Goal: Task Accomplishment & Management: Use online tool/utility

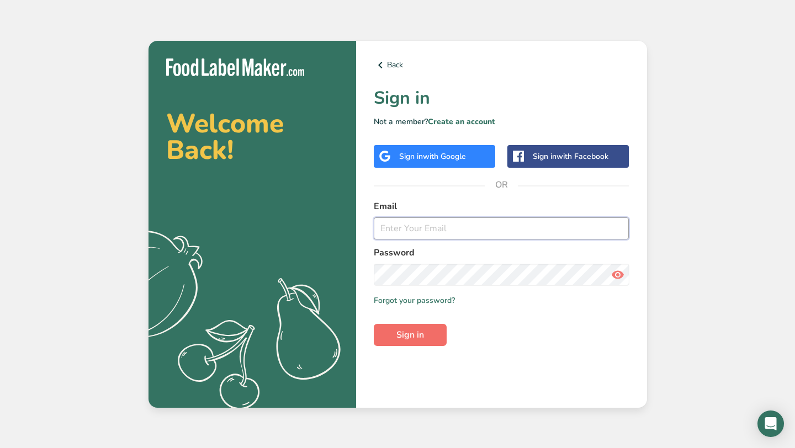
type input "[PERSON_NAME][EMAIL_ADDRESS][DOMAIN_NAME]"
click at [408, 334] on span "Sign in" at bounding box center [410, 335] width 28 height 13
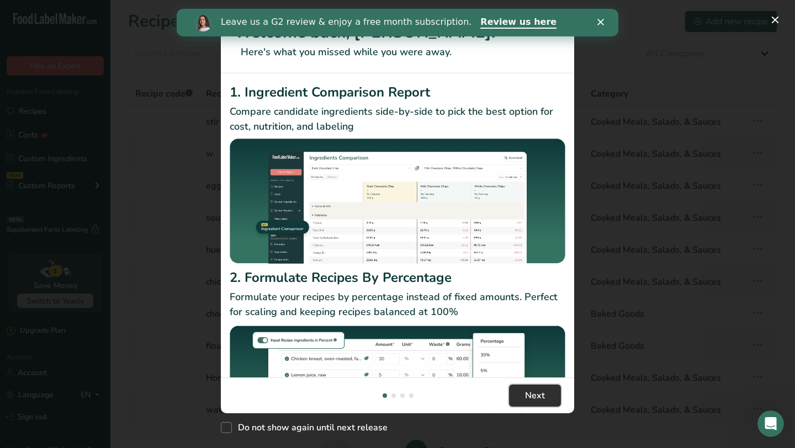
click at [538, 397] on span "Next" at bounding box center [535, 395] width 20 height 13
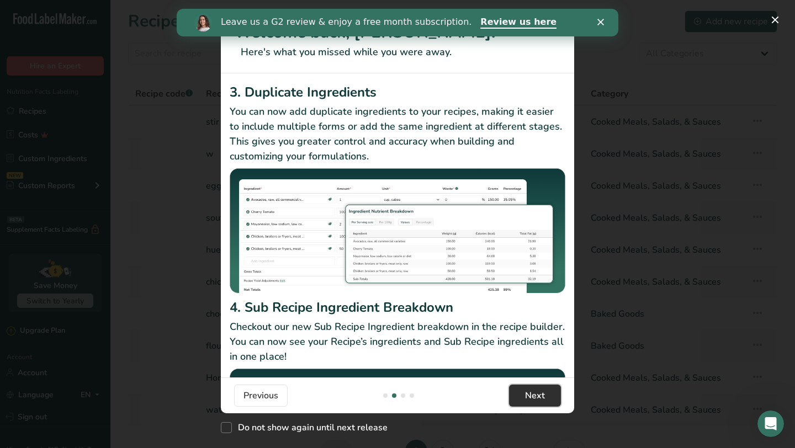
click at [538, 397] on span "Next" at bounding box center [535, 395] width 20 height 13
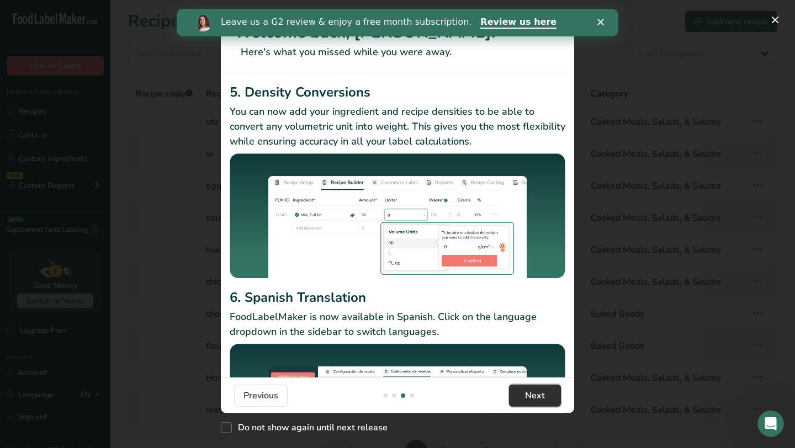
click at [538, 397] on span "Next" at bounding box center [535, 395] width 20 height 13
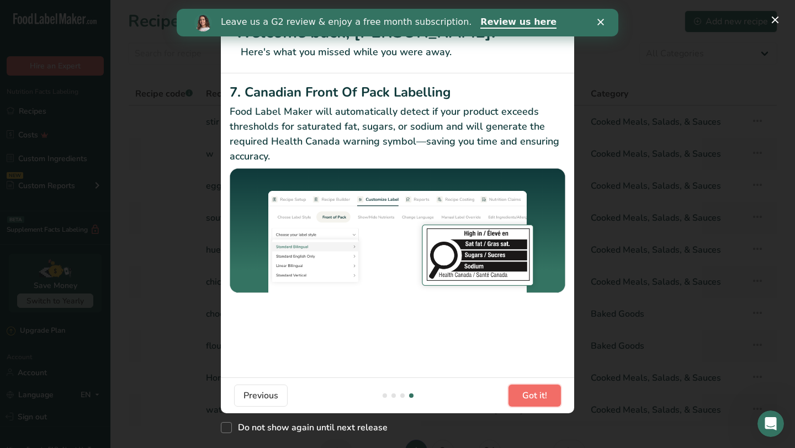
click at [538, 397] on span "Got it!" at bounding box center [534, 395] width 25 height 13
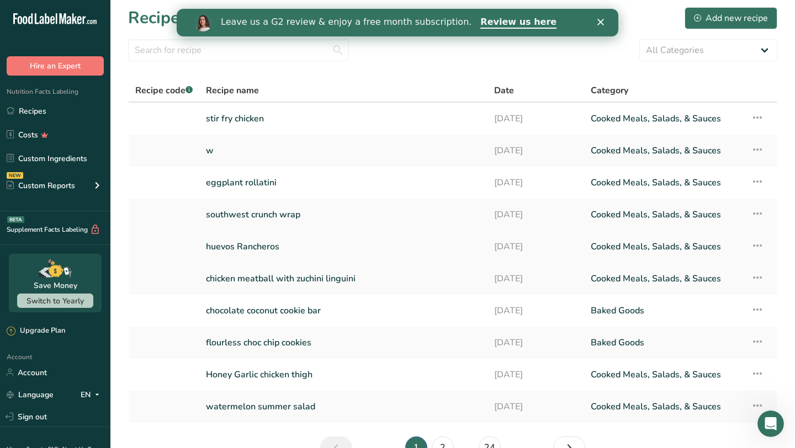
scroll to position [0, 0]
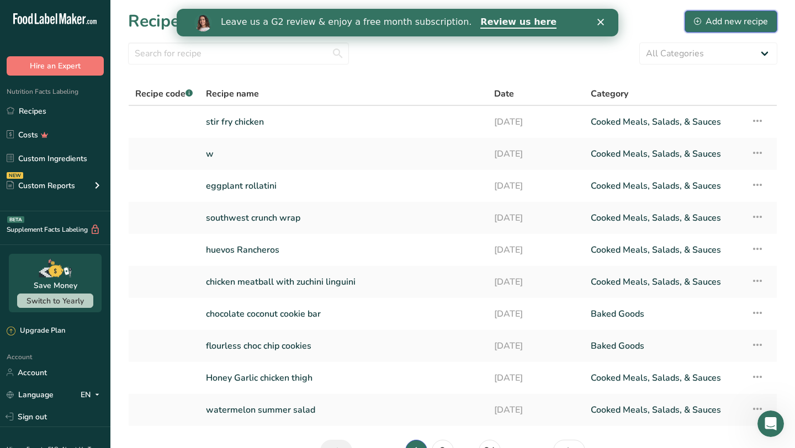
click at [720, 17] on div "Add new recipe" at bounding box center [731, 21] width 74 height 13
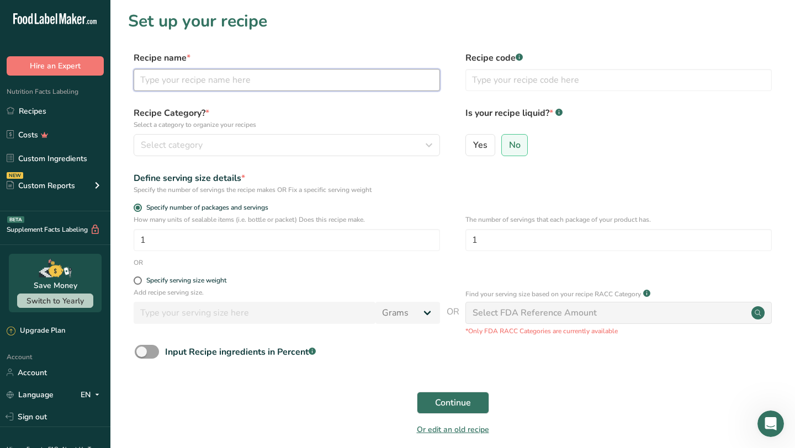
click at [271, 80] on input "text" at bounding box center [287, 80] width 306 height 22
type input "baked chicken wings"
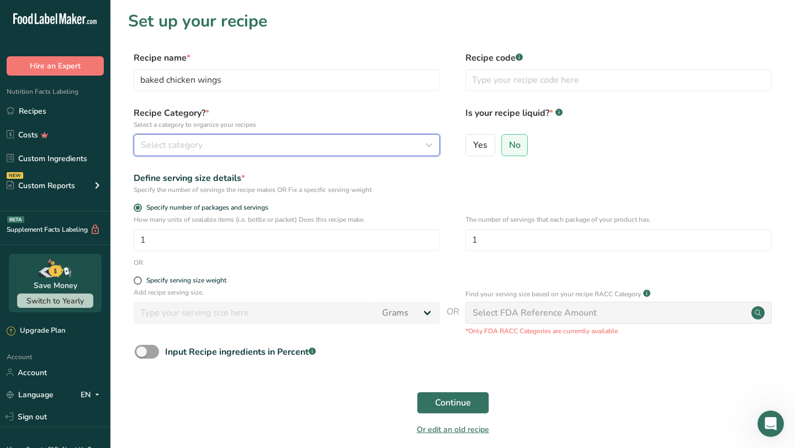
click at [250, 148] on div "Select category" at bounding box center [283, 145] width 285 height 13
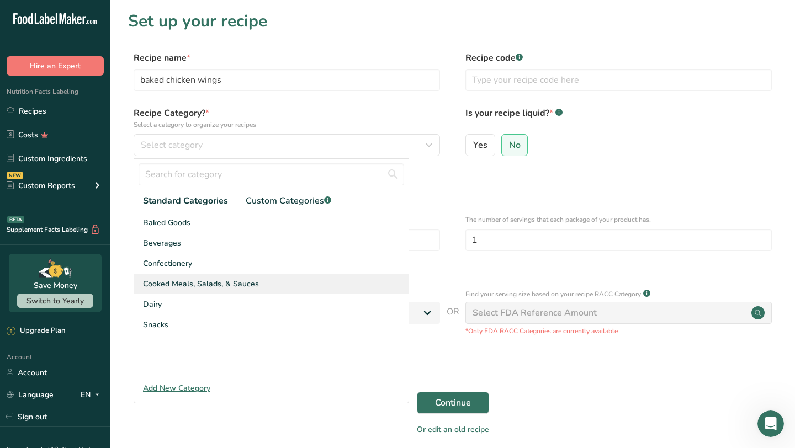
click at [232, 280] on span "Cooked Meals, Salads, & Sauces" at bounding box center [201, 284] width 116 height 12
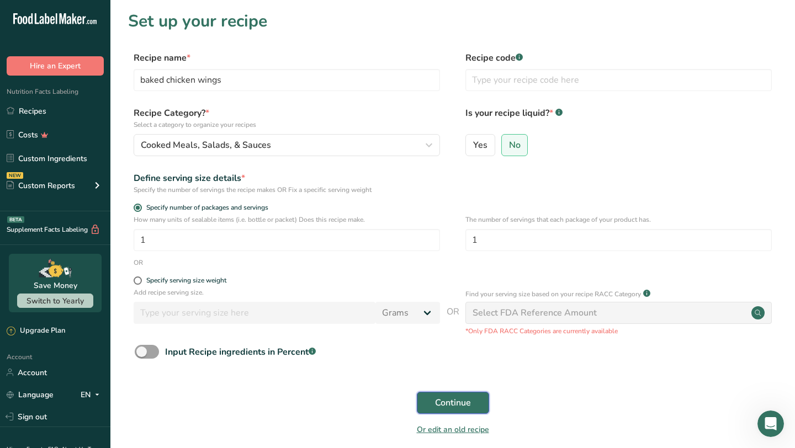
click at [448, 402] on span "Continue" at bounding box center [453, 402] width 36 height 13
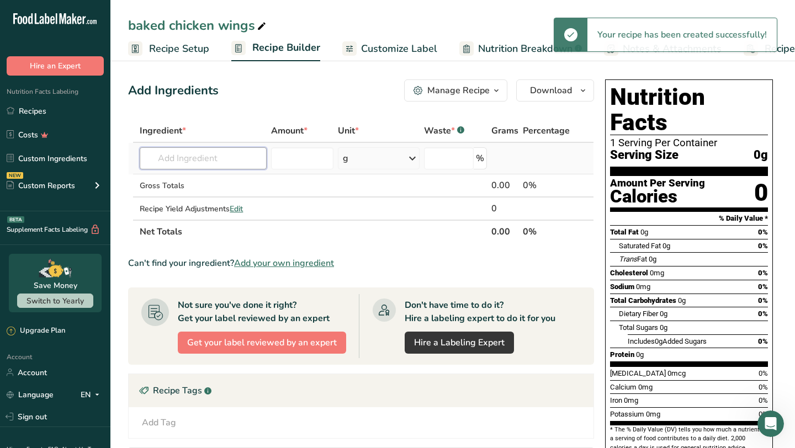
click at [213, 154] on input "text" at bounding box center [203, 158] width 127 height 22
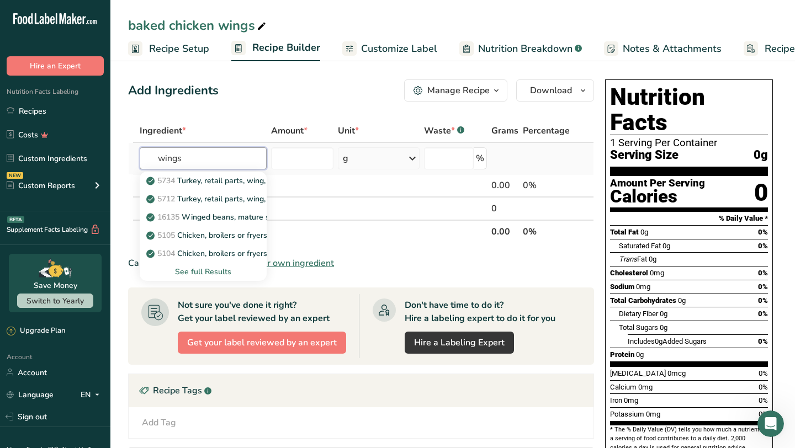
click at [156, 158] on input "wings" at bounding box center [203, 158] width 127 height 22
type input "chicken wings"
click at [204, 274] on div "See full Results" at bounding box center [203, 272] width 109 height 12
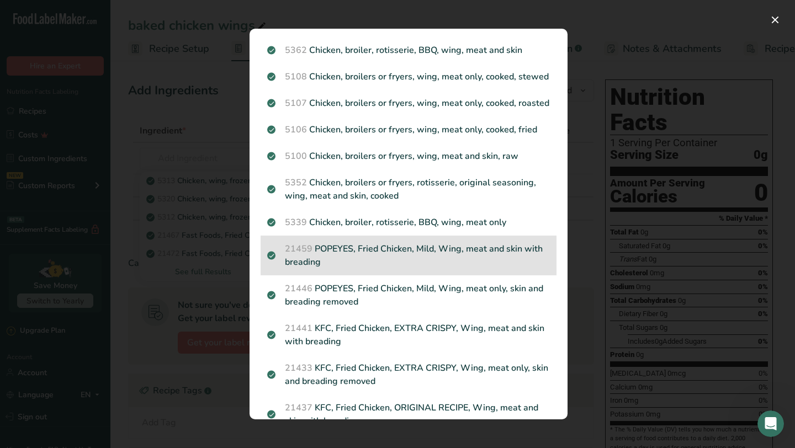
scroll to position [395, 0]
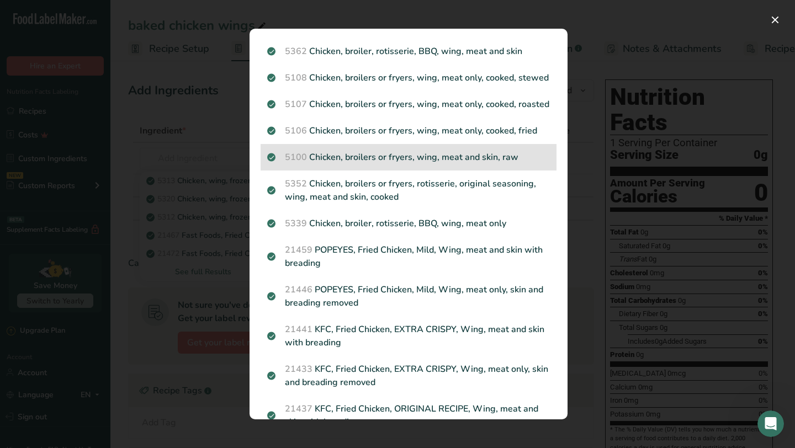
click at [408, 161] on p "5100 Chicken, broilers or fryers, wing, meat and skin, raw" at bounding box center [408, 157] width 283 height 13
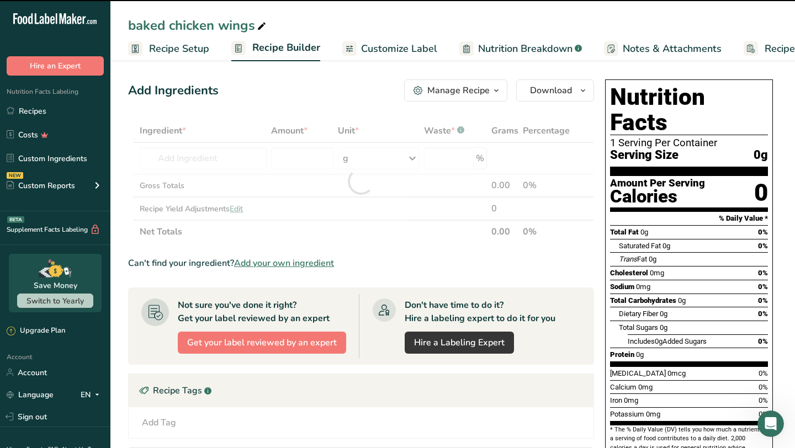
type input "0"
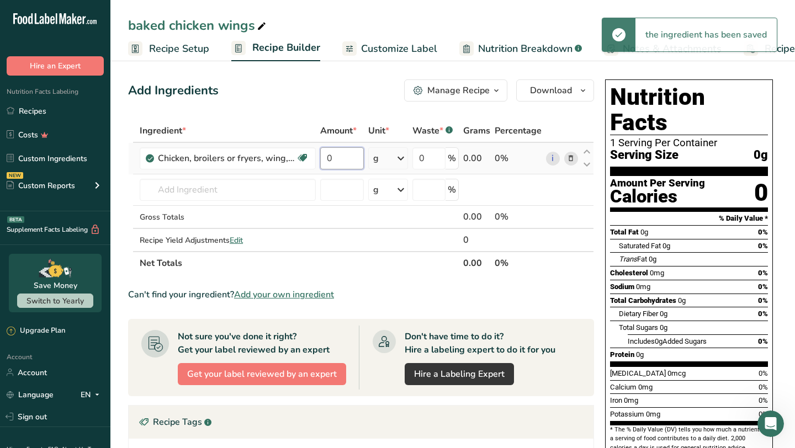
click at [351, 160] on input "0" at bounding box center [342, 158] width 44 height 22
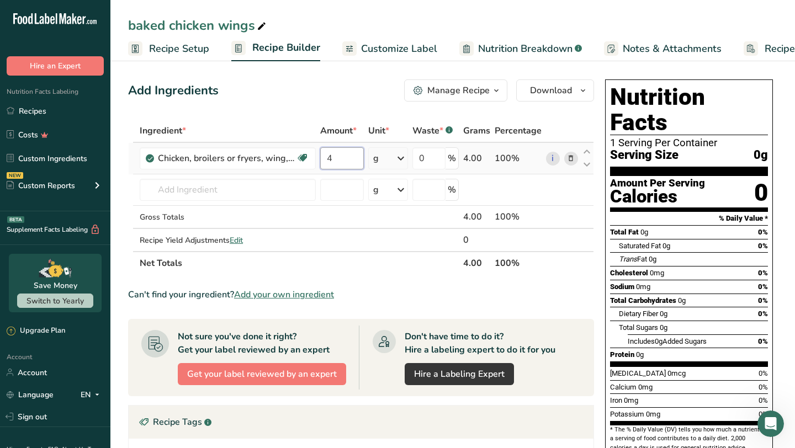
type input "4"
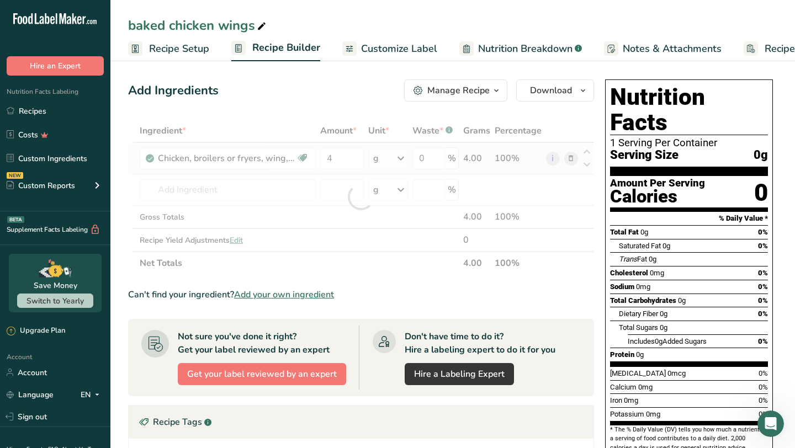
click at [401, 157] on div "Ingredient * Amount * Unit * Waste * .a-a{fill:#347362;}.b-a{fill:#fff;} Grams …" at bounding box center [361, 197] width 466 height 156
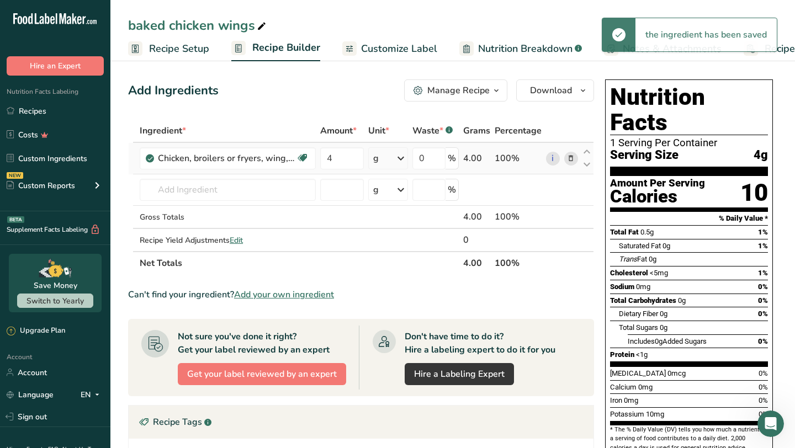
click at [403, 158] on icon at bounding box center [400, 159] width 13 height 20
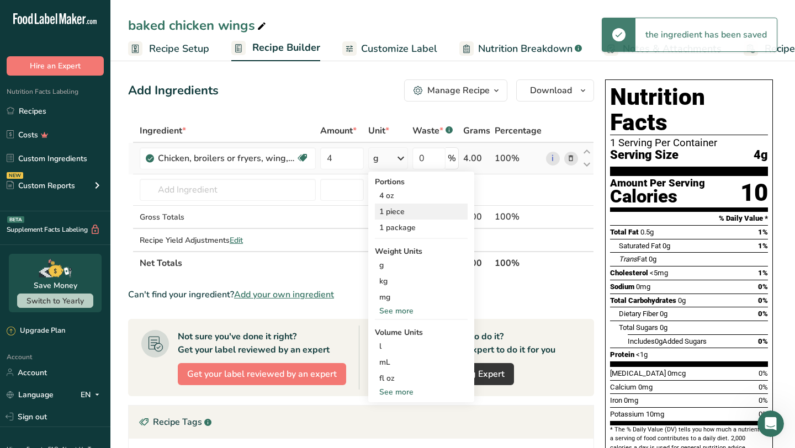
click at [399, 211] on div "1 piece" at bounding box center [421, 212] width 93 height 16
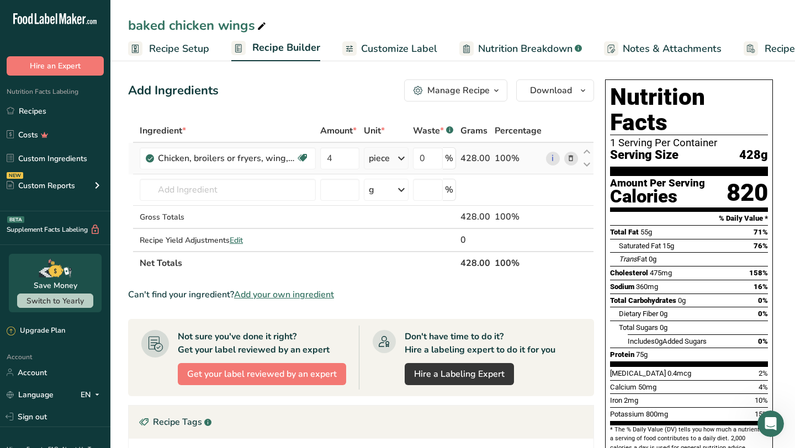
click at [405, 158] on icon at bounding box center [401, 159] width 13 height 20
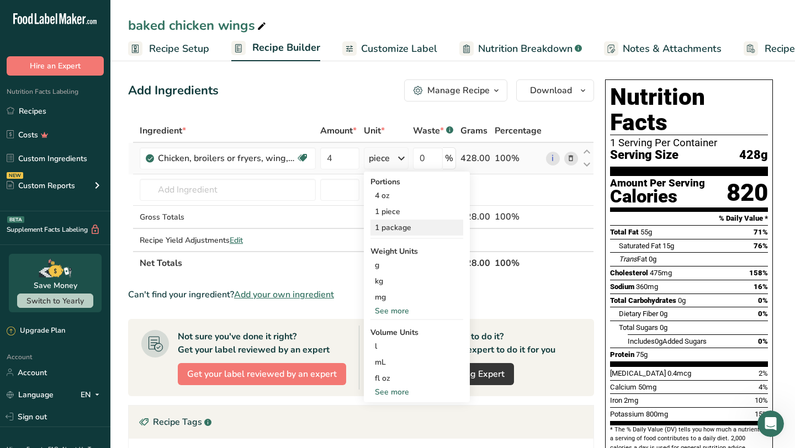
click at [401, 228] on div "1 package" at bounding box center [417, 228] width 93 height 16
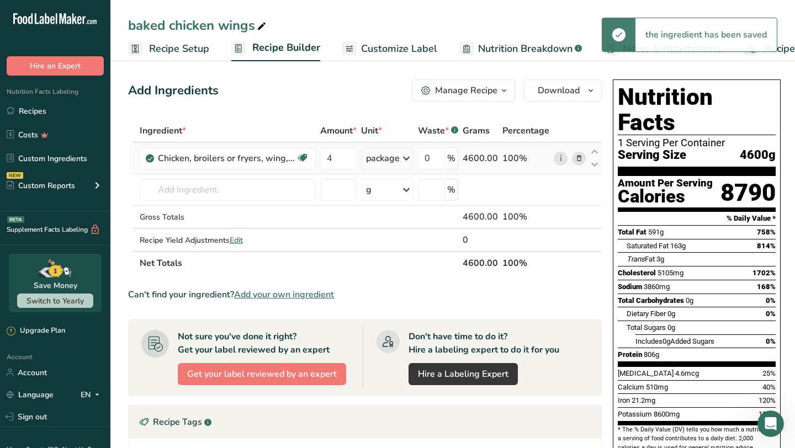
click at [406, 156] on icon at bounding box center [406, 159] width 13 height 20
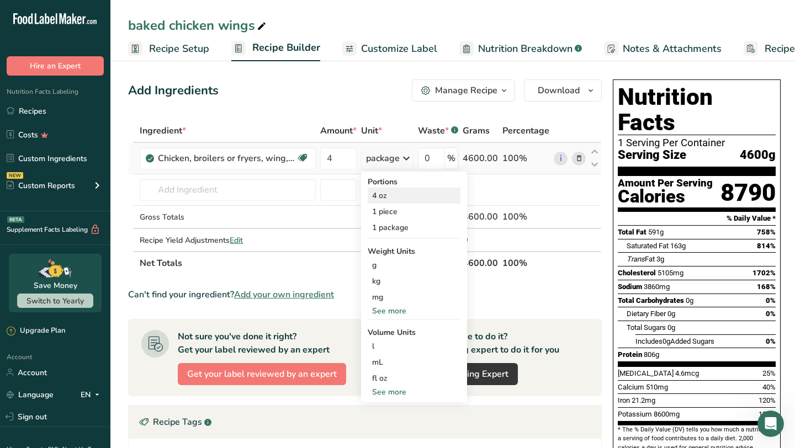
click at [395, 196] on div "4 oz" at bounding box center [414, 196] width 93 height 16
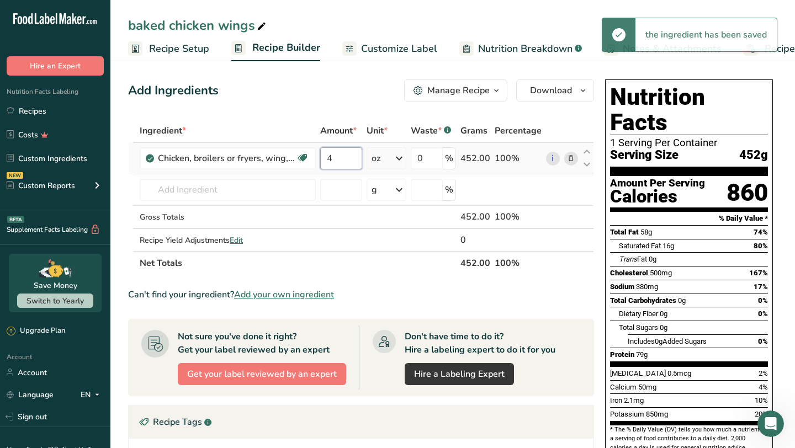
click at [353, 159] on input "4" at bounding box center [341, 158] width 42 height 22
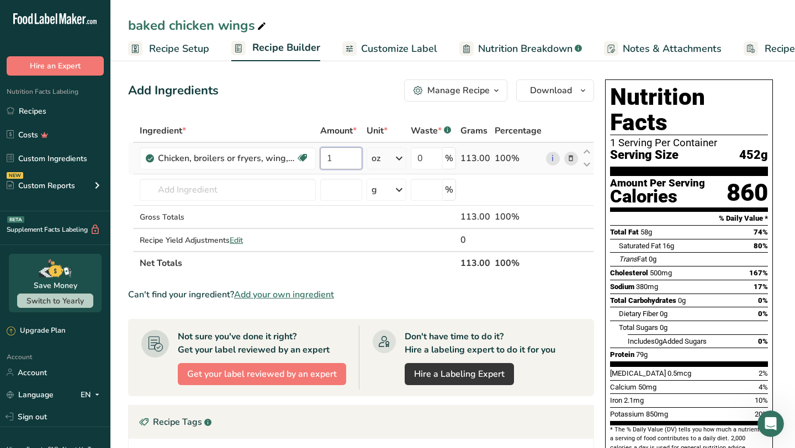
type input "1"
click at [403, 157] on div "Ingredient * Amount * Unit * Waste * .a-a{fill:#347362;}.b-a{fill:#fff;} Grams …" at bounding box center [361, 197] width 466 height 156
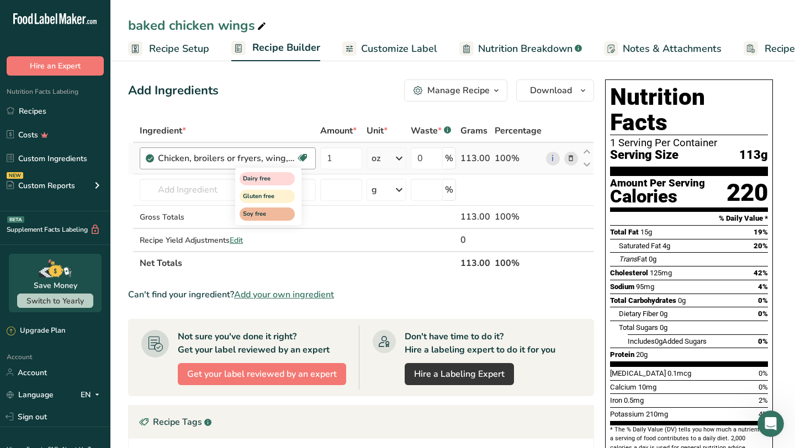
click at [303, 158] on icon at bounding box center [302, 158] width 11 height 17
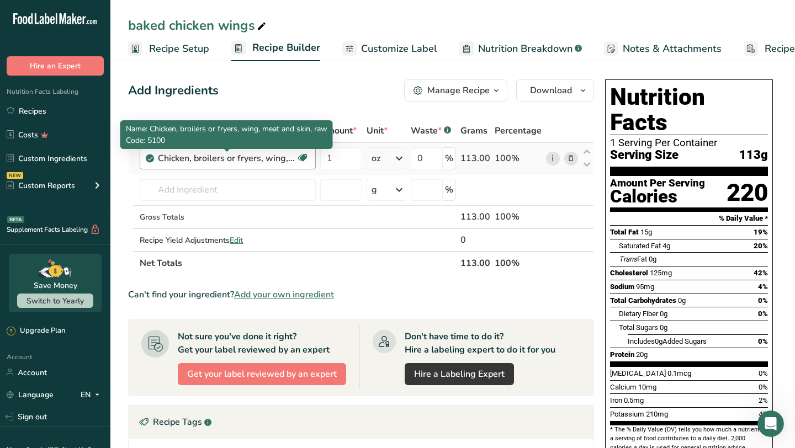
click at [276, 159] on div "Chicken, broilers or fryers, wing, meat and skin, raw" at bounding box center [227, 158] width 138 height 13
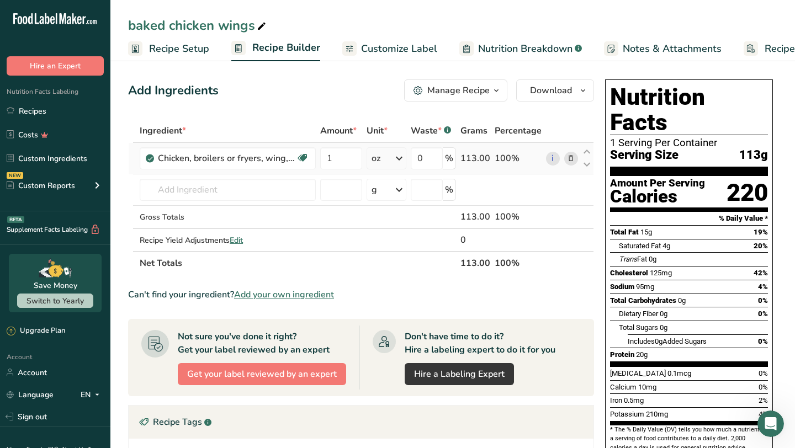
click at [399, 160] on icon at bounding box center [399, 159] width 13 height 20
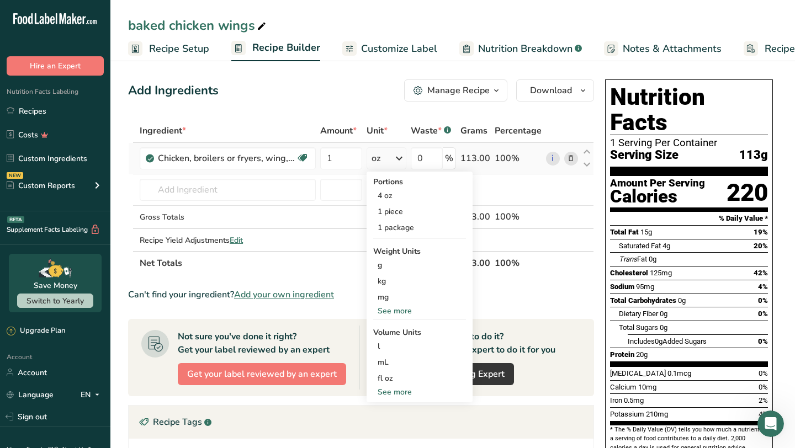
click at [405, 308] on div "See more" at bounding box center [419, 311] width 93 height 12
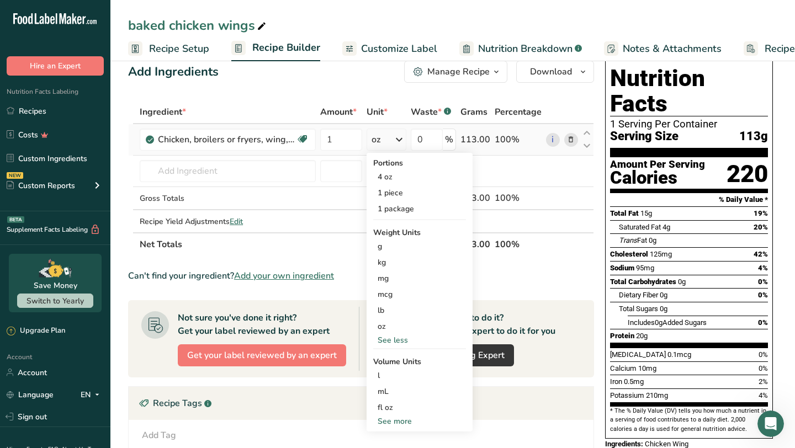
scroll to position [0, 0]
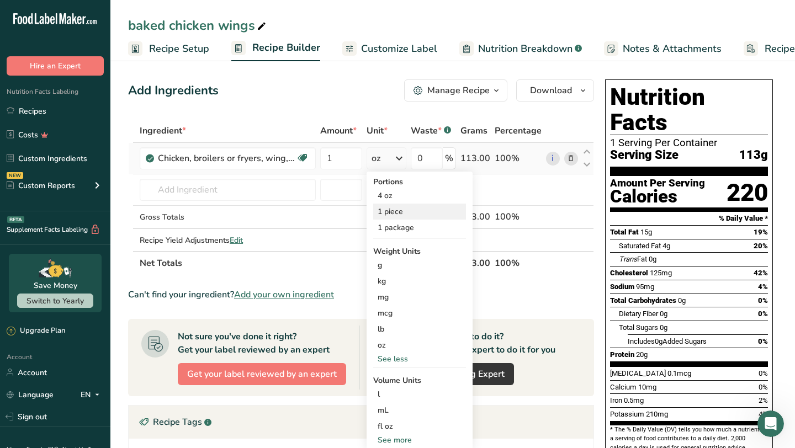
click at [397, 213] on div "1 piece" at bounding box center [419, 212] width 93 height 16
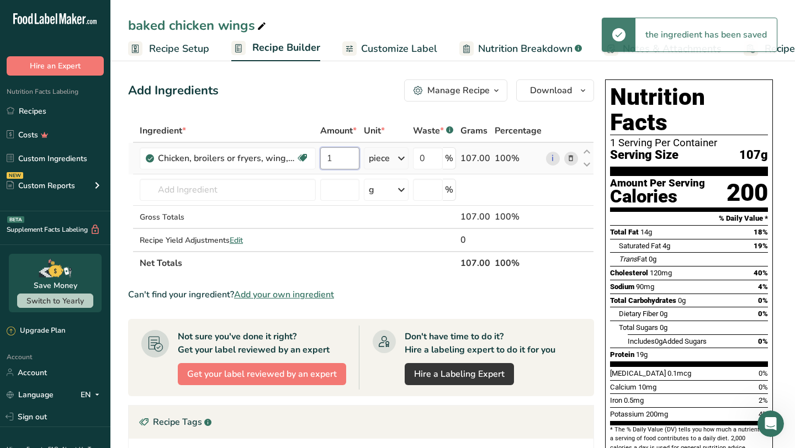
click at [343, 157] on input "1" at bounding box center [339, 158] width 39 height 22
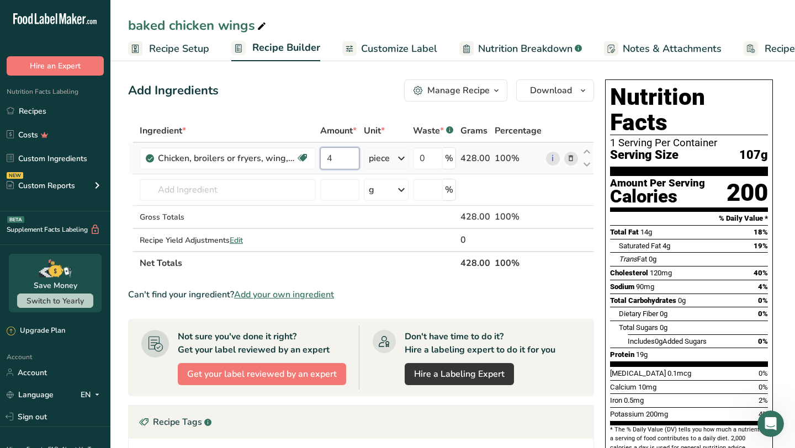
type input "4"
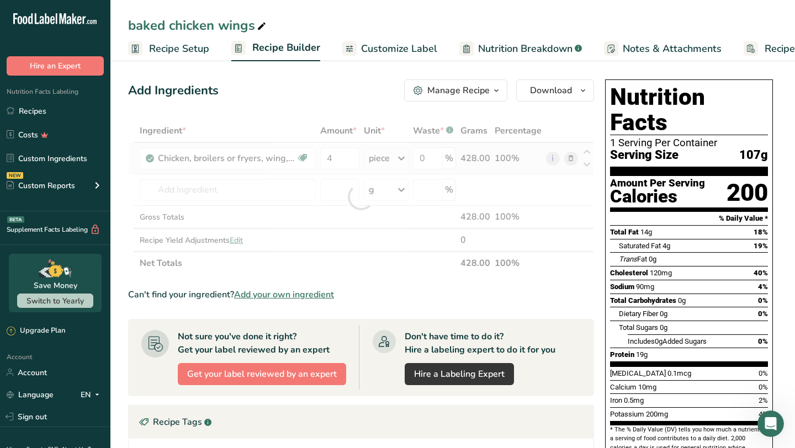
click at [571, 160] on div "Ingredient * Amount * Unit * Waste * .a-a{fill:#347362;}.b-a{fill:#fff;} Grams …" at bounding box center [361, 197] width 466 height 156
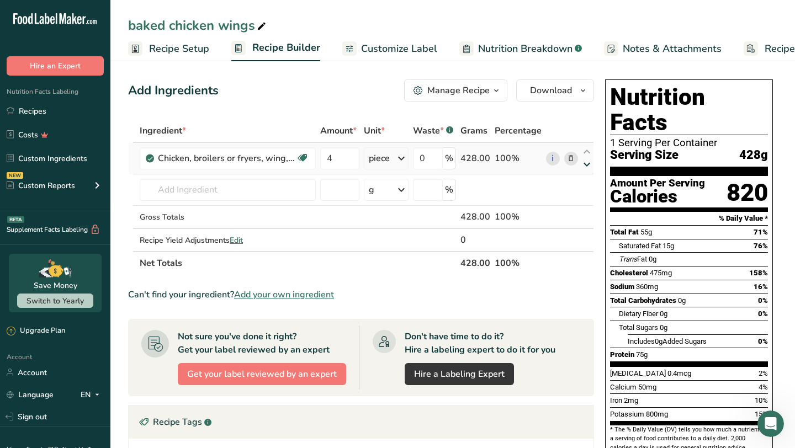
click at [589, 165] on icon at bounding box center [586, 165] width 13 height 8
click at [590, 154] on icon at bounding box center [586, 152] width 13 height 8
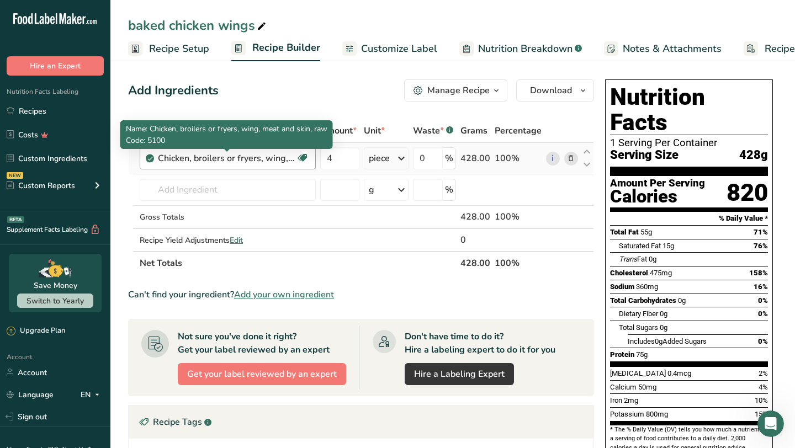
click at [287, 158] on div "Chicken, broilers or fryers, wing, meat and skin, raw" at bounding box center [227, 158] width 138 height 13
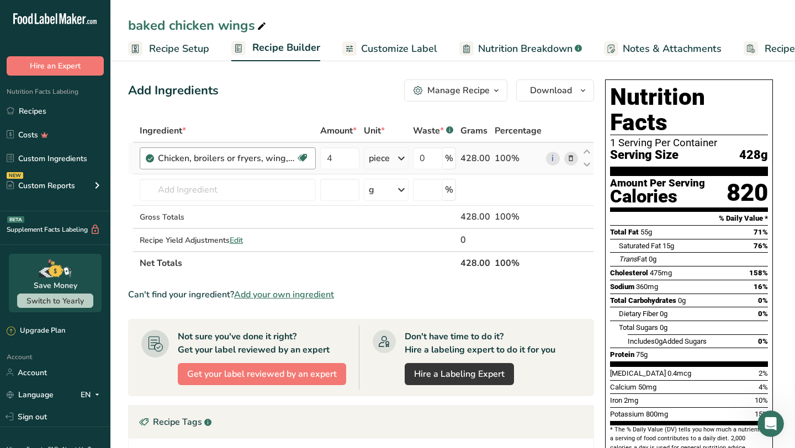
click at [287, 158] on div "Chicken, broilers or fryers, wing, meat and skin, raw" at bounding box center [227, 158] width 138 height 13
click at [586, 163] on icon at bounding box center [586, 165] width 13 height 8
click at [568, 158] on icon at bounding box center [571, 159] width 8 height 12
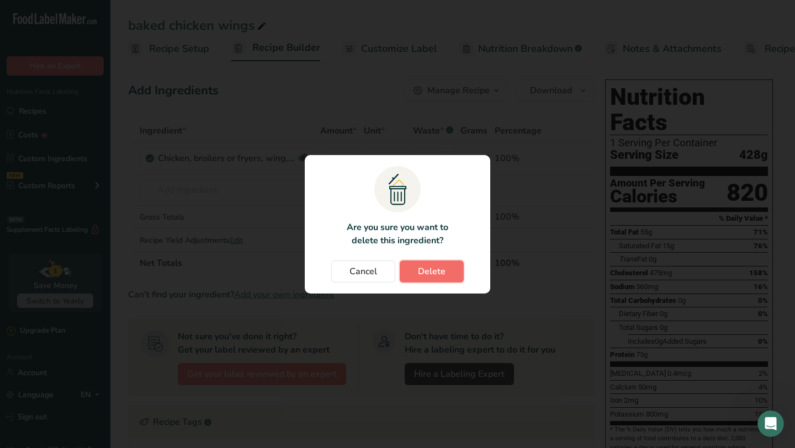
click at [438, 277] on span "Delete" at bounding box center [432, 271] width 28 height 13
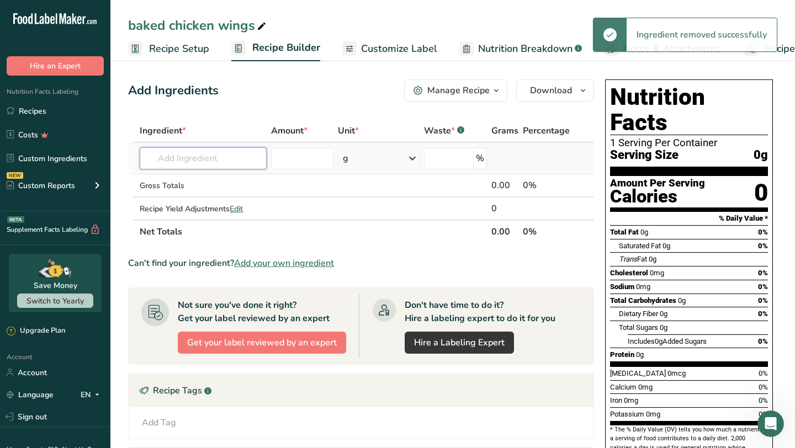
click at [223, 159] on input "text" at bounding box center [203, 158] width 127 height 22
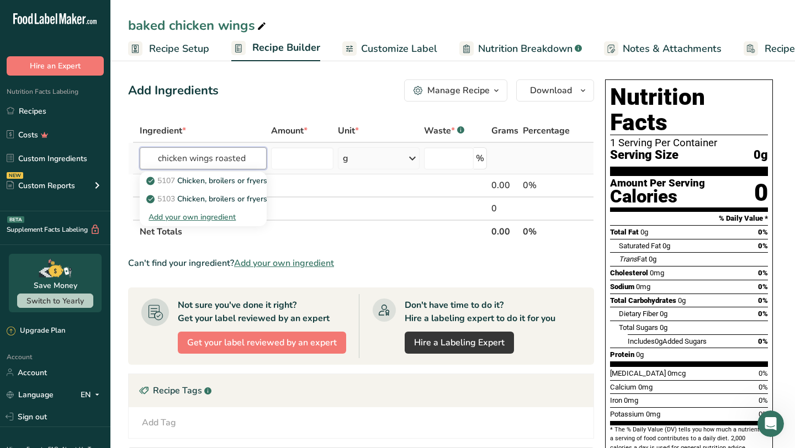
type input "chicken wings roasted"
click at [192, 220] on div "Add your own ingredient" at bounding box center [203, 217] width 109 height 12
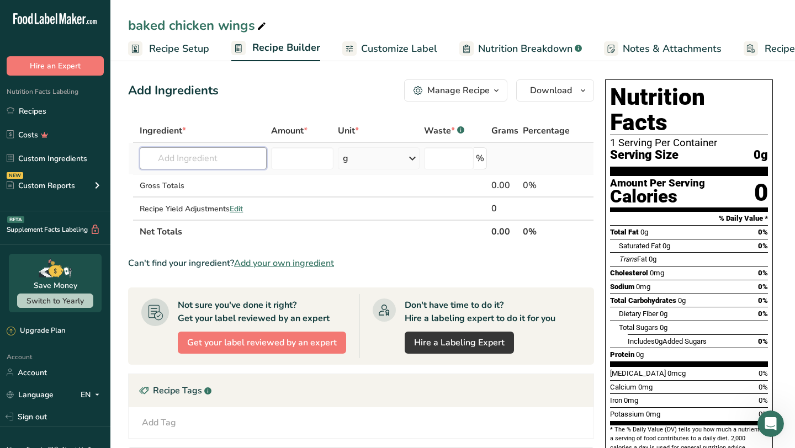
click at [247, 163] on input "text" at bounding box center [203, 158] width 127 height 22
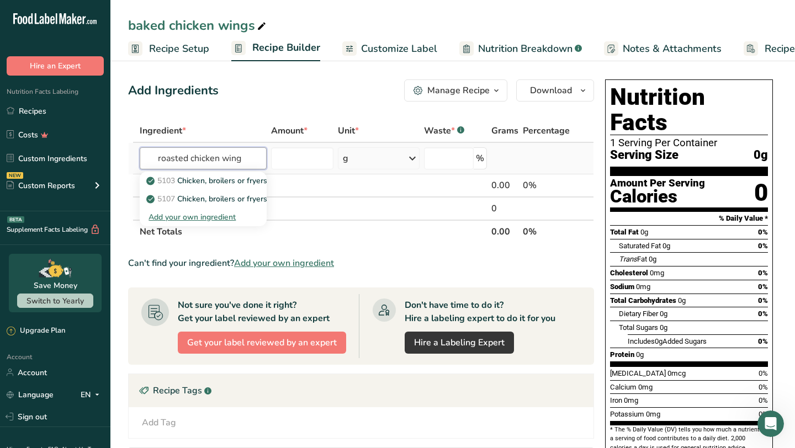
click at [254, 157] on input "roasted chicken wing" at bounding box center [203, 158] width 127 height 22
type input "roasted chicken wing"
click at [232, 179] on p "5103 Chicken, broilers or fryers, wing, meat and skin, cooked, roasted" at bounding box center [275, 181] width 253 height 12
type input "Chicken, broilers or fryers, wing, meat and skin, cooked, roasted"
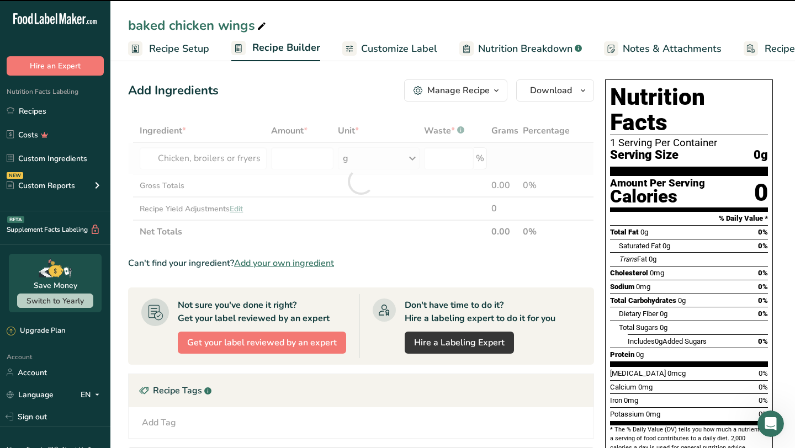
type input "0"
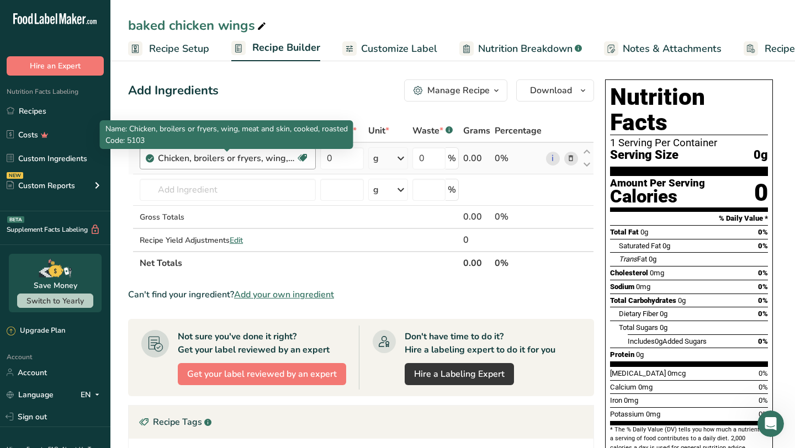
click at [245, 156] on div "Chicken, broilers or fryers, wing, meat and skin, cooked, roasted" at bounding box center [227, 158] width 138 height 13
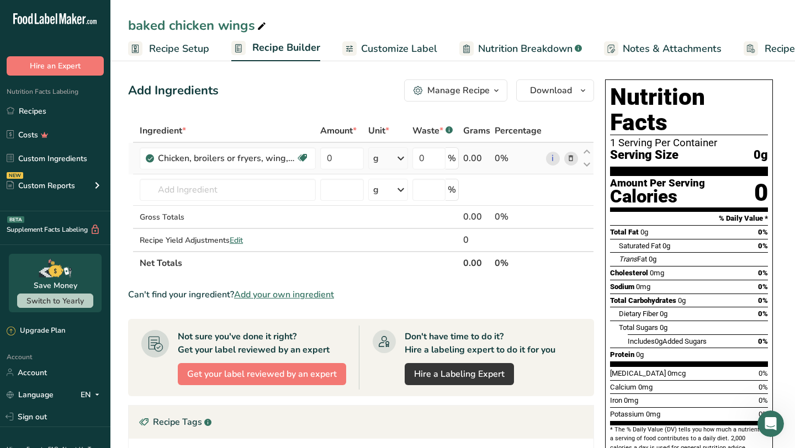
click at [572, 156] on icon at bounding box center [571, 159] width 8 height 12
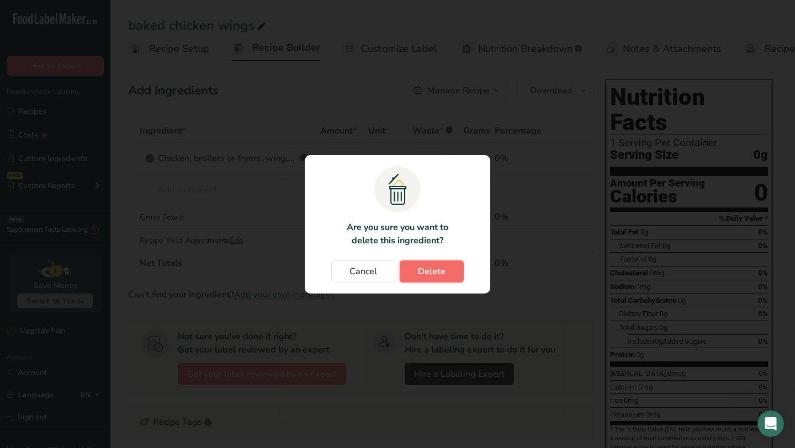
click at [447, 264] on button "Delete" at bounding box center [432, 272] width 64 height 22
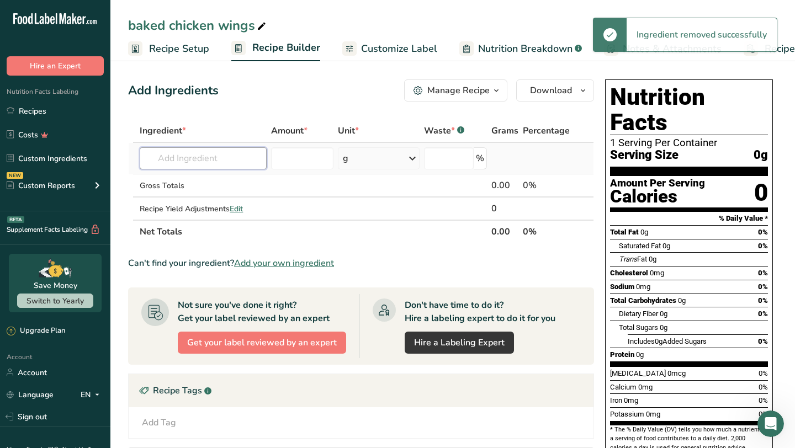
click at [245, 152] on input "text" at bounding box center [203, 158] width 127 height 22
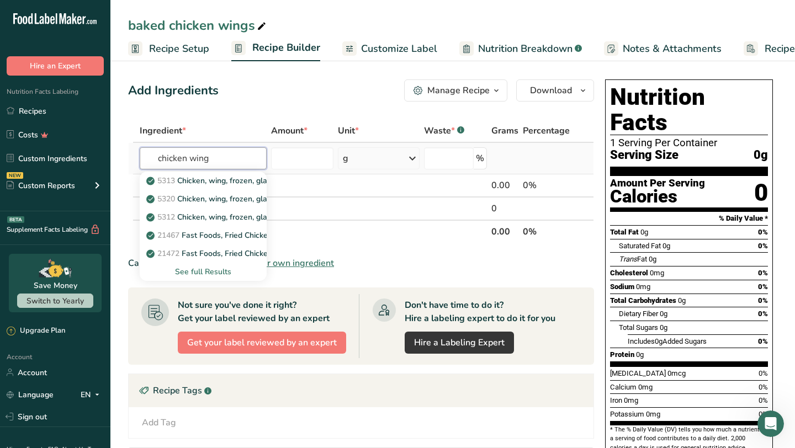
type input "chicken wing"
click at [209, 269] on div "See full Results" at bounding box center [203, 272] width 109 height 12
